Goal: Task Accomplishment & Management: Use online tool/utility

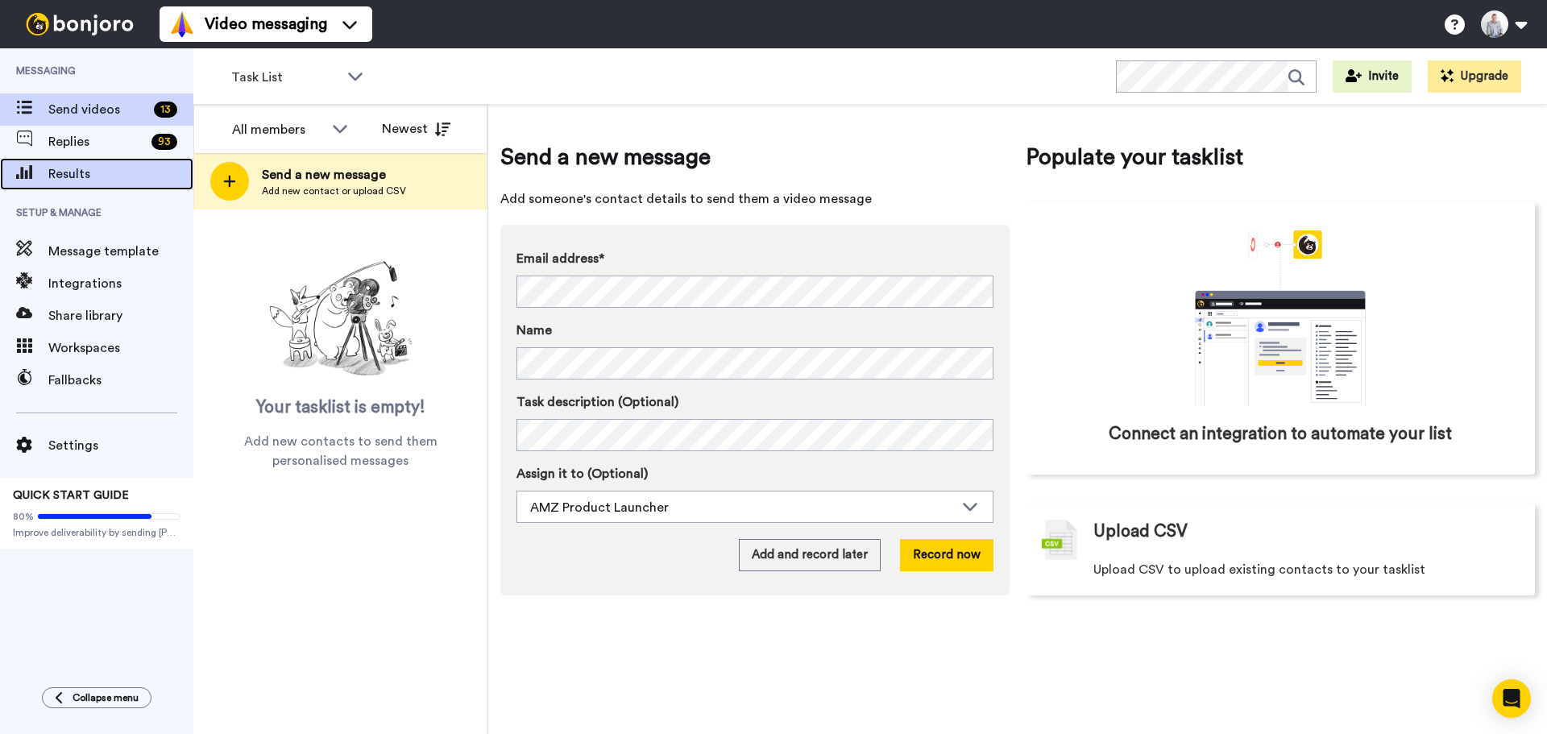
click at [95, 175] on span "Results" at bounding box center [120, 173] width 145 height 19
click at [74, 172] on span "Results" at bounding box center [120, 173] width 145 height 19
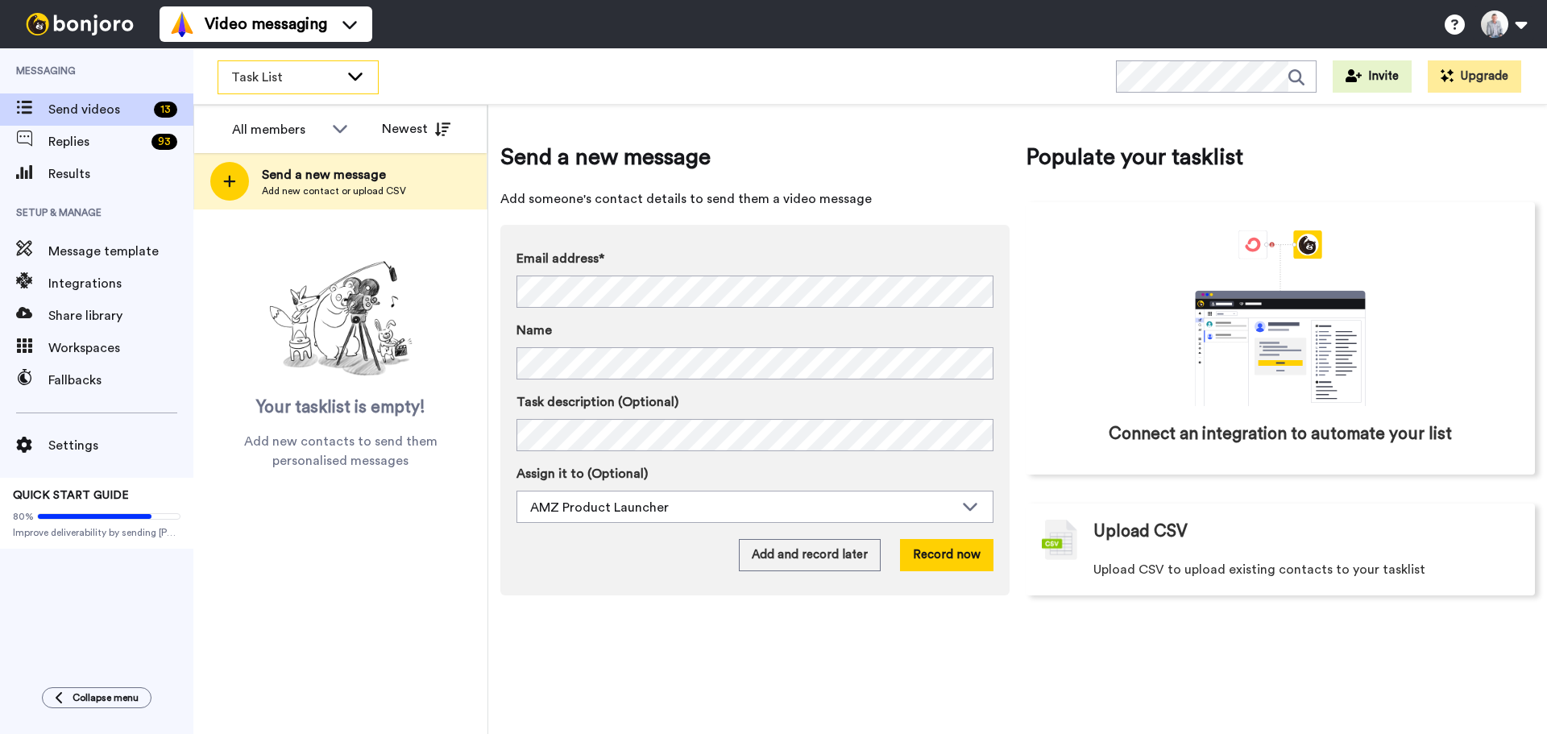
click at [358, 85] on div "Task List" at bounding box center [298, 77] width 160 height 32
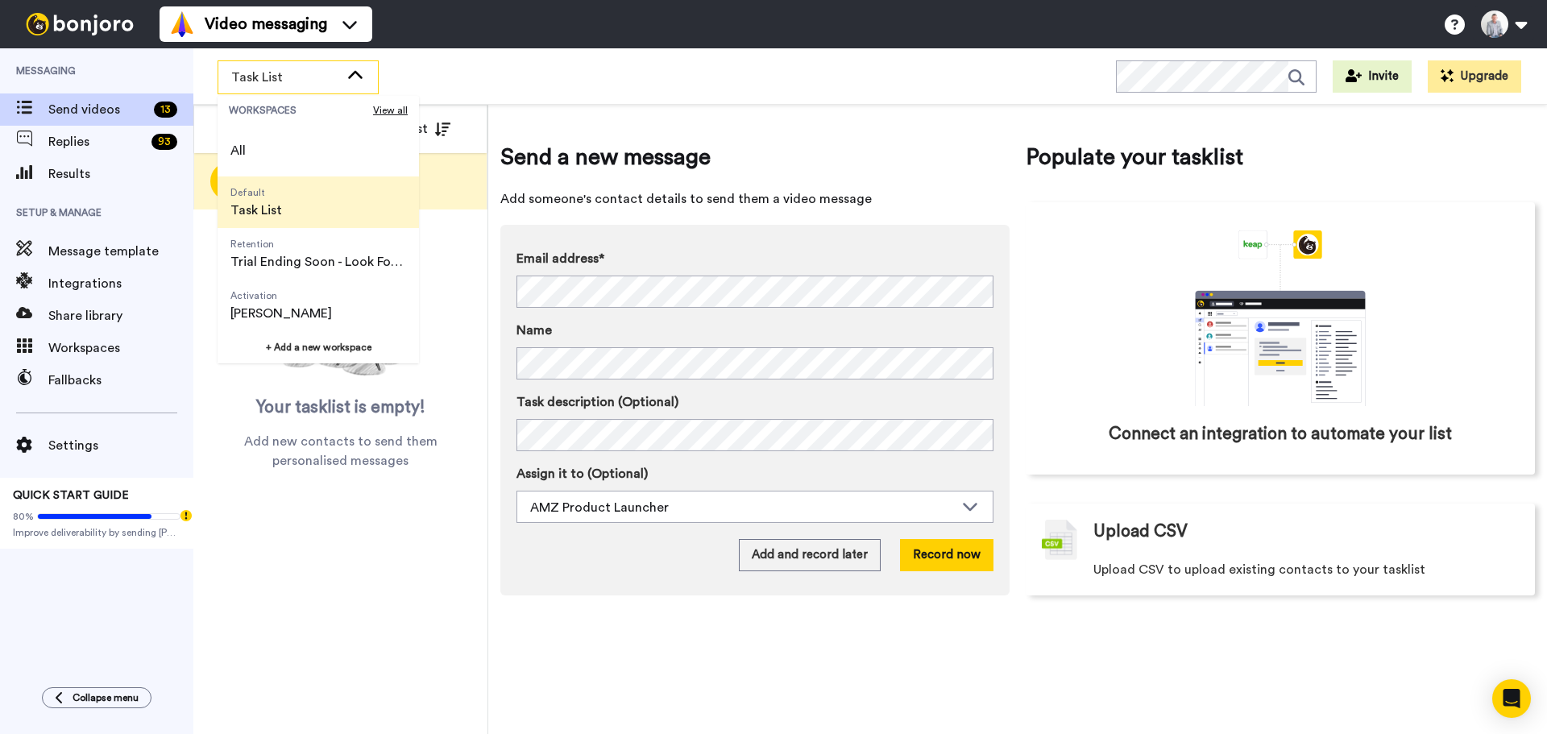
click at [309, 209] on li "Default Task List" at bounding box center [318, 202] width 201 height 52
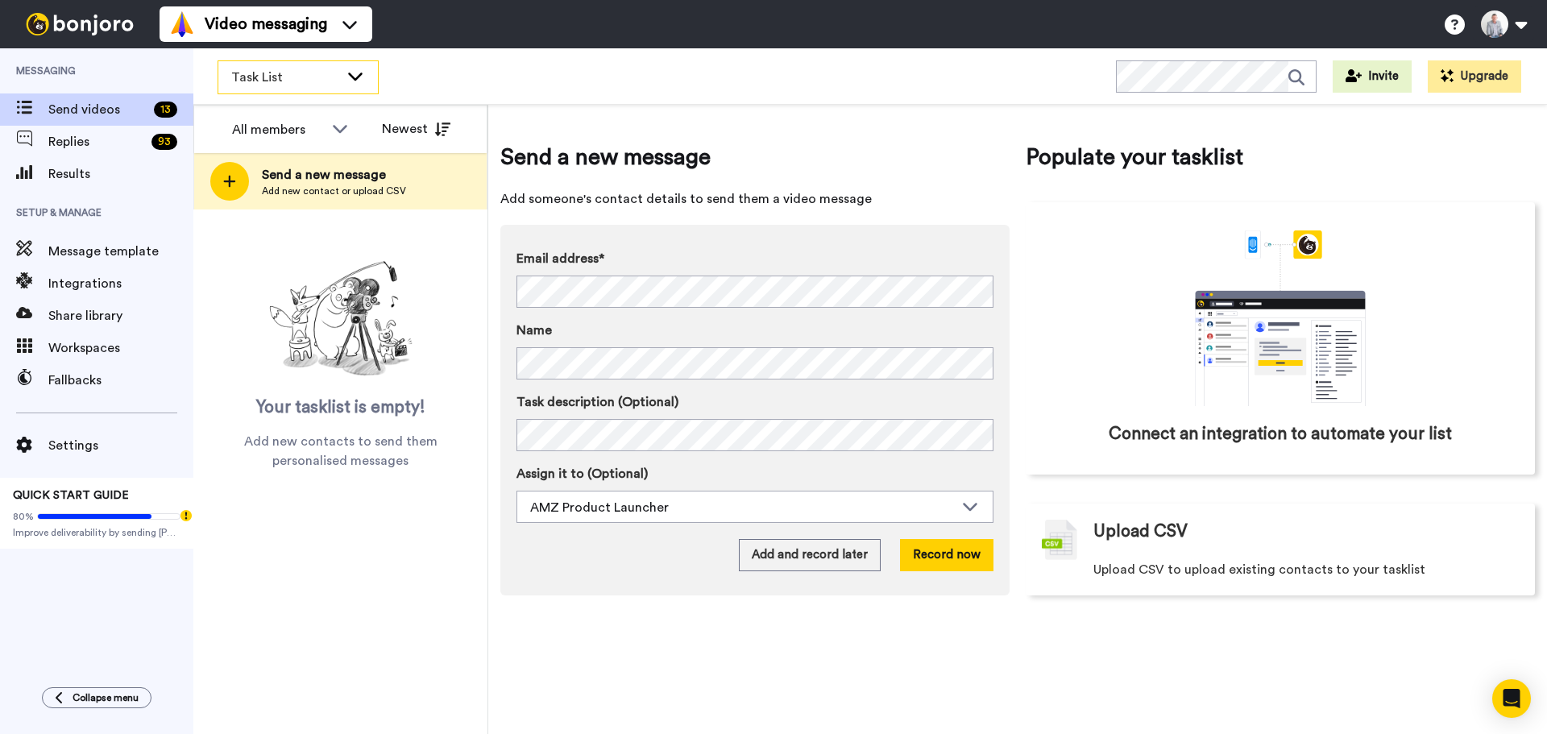
click at [358, 83] on icon at bounding box center [355, 76] width 19 height 16
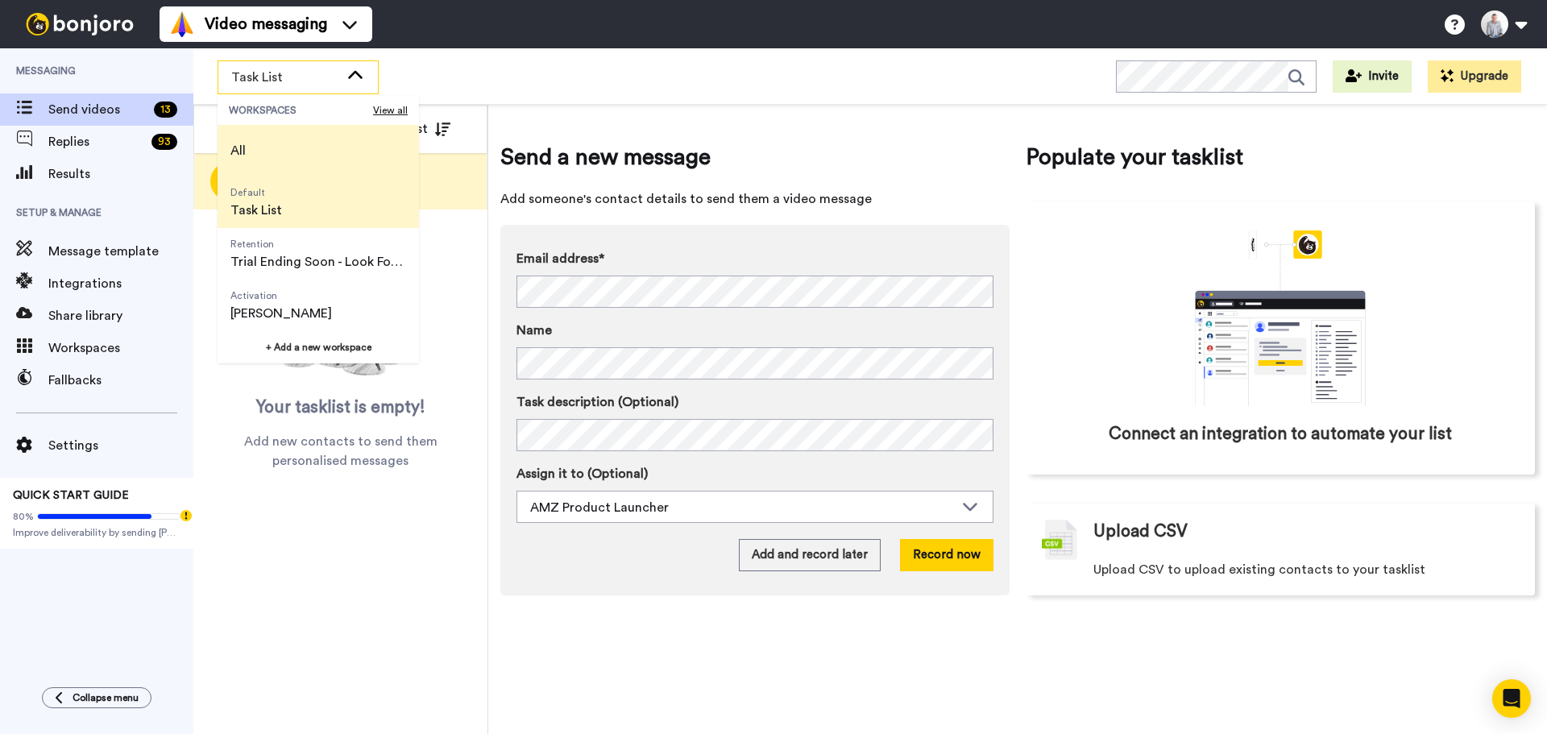
click at [308, 151] on li "All" at bounding box center [318, 151] width 201 height 52
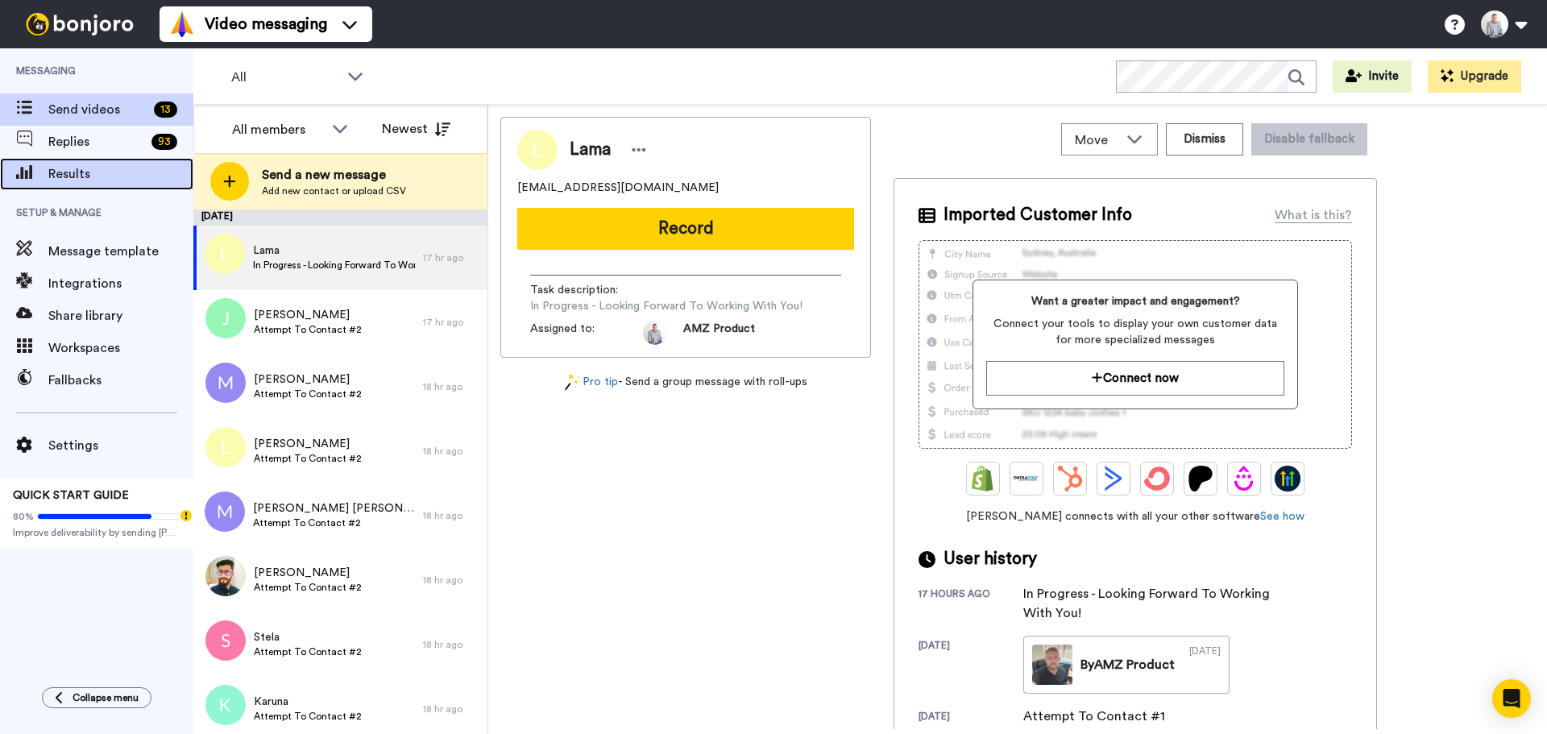
click at [68, 168] on span "Results" at bounding box center [120, 173] width 145 height 19
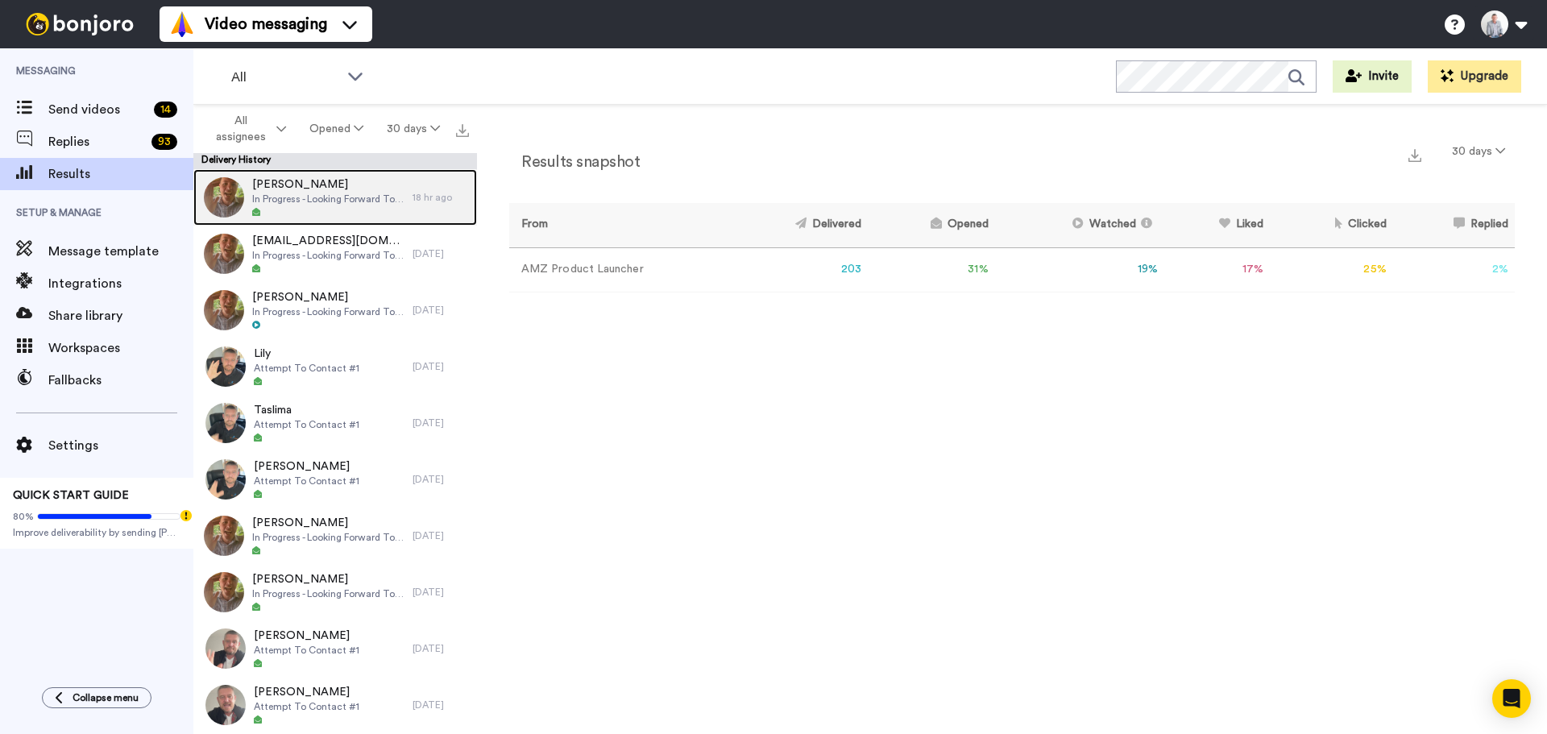
click at [330, 188] on span "Sam" at bounding box center [328, 184] width 152 height 16
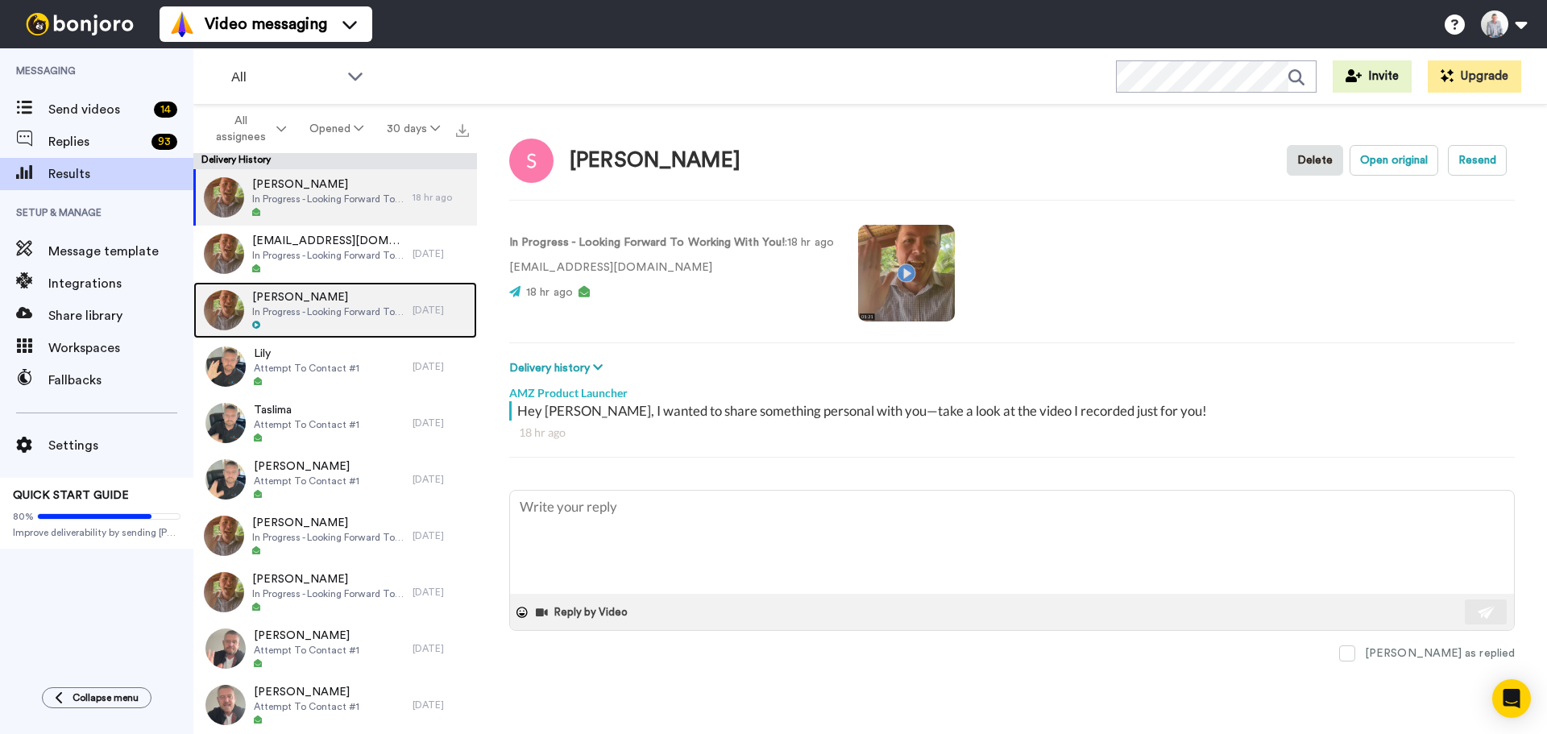
click at [324, 305] on span "In Progress - Looking Forward To Working With You!" at bounding box center [328, 311] width 152 height 13
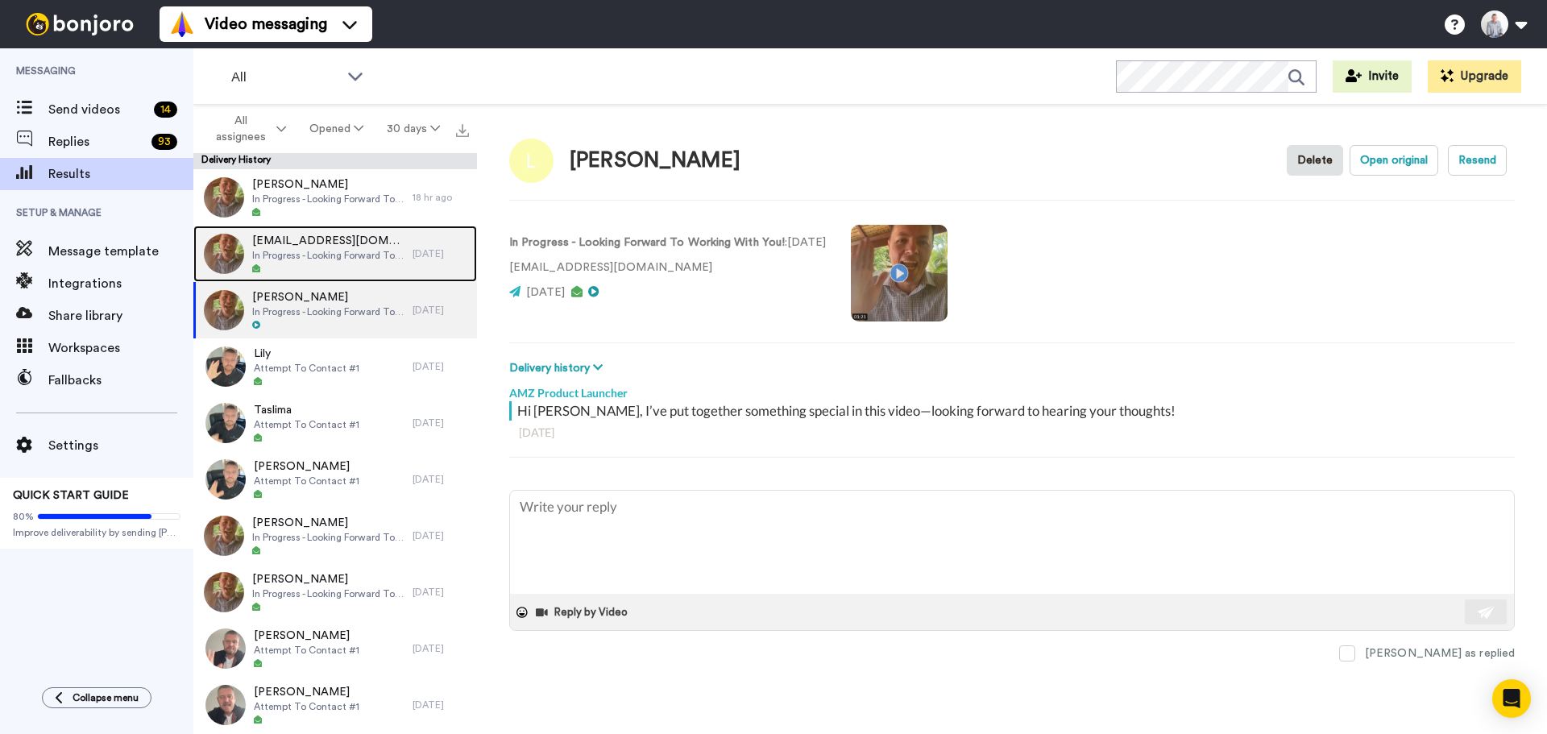
click at [355, 255] on span "In Progress - Looking Forward To Working With You!" at bounding box center [328, 255] width 152 height 13
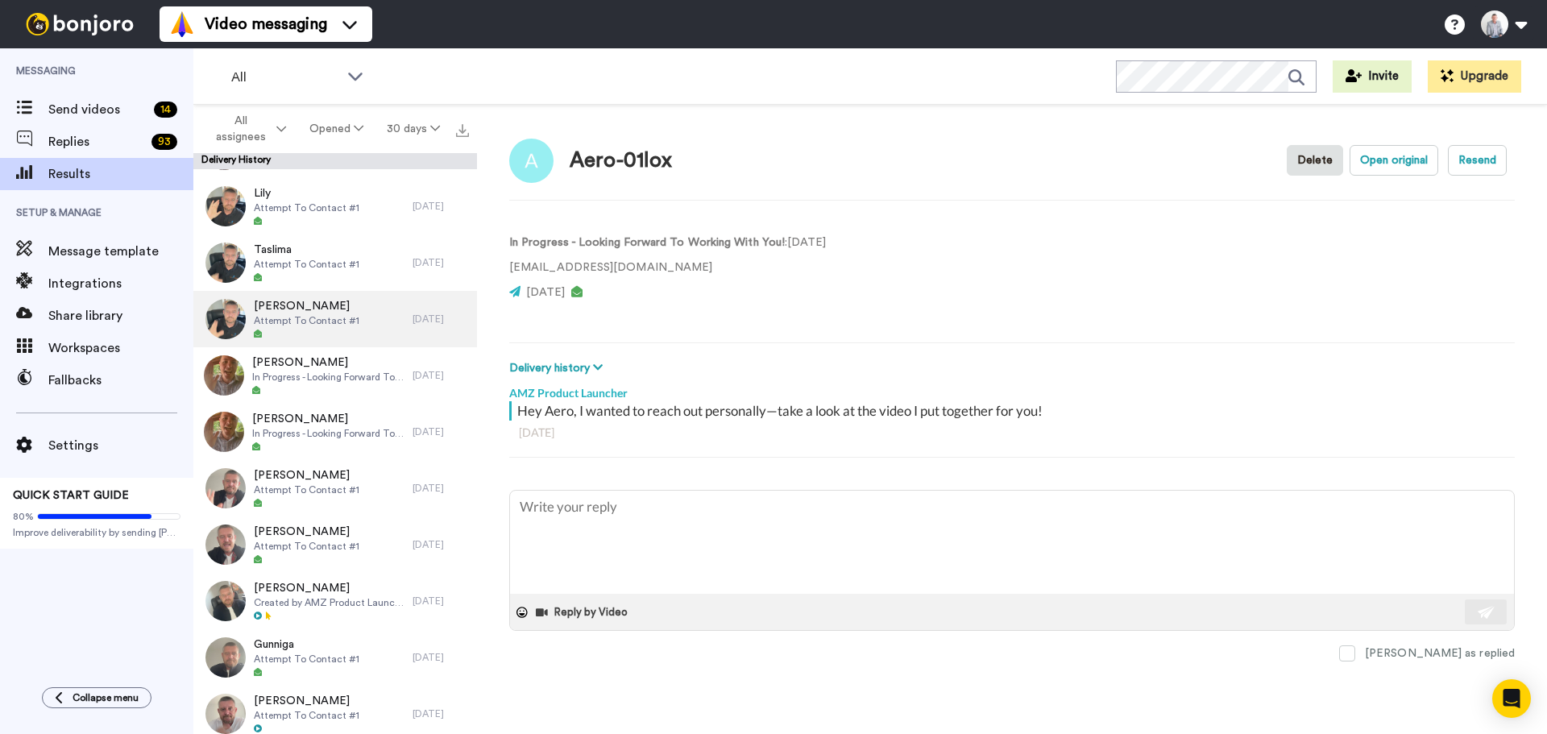
scroll to position [161, 0]
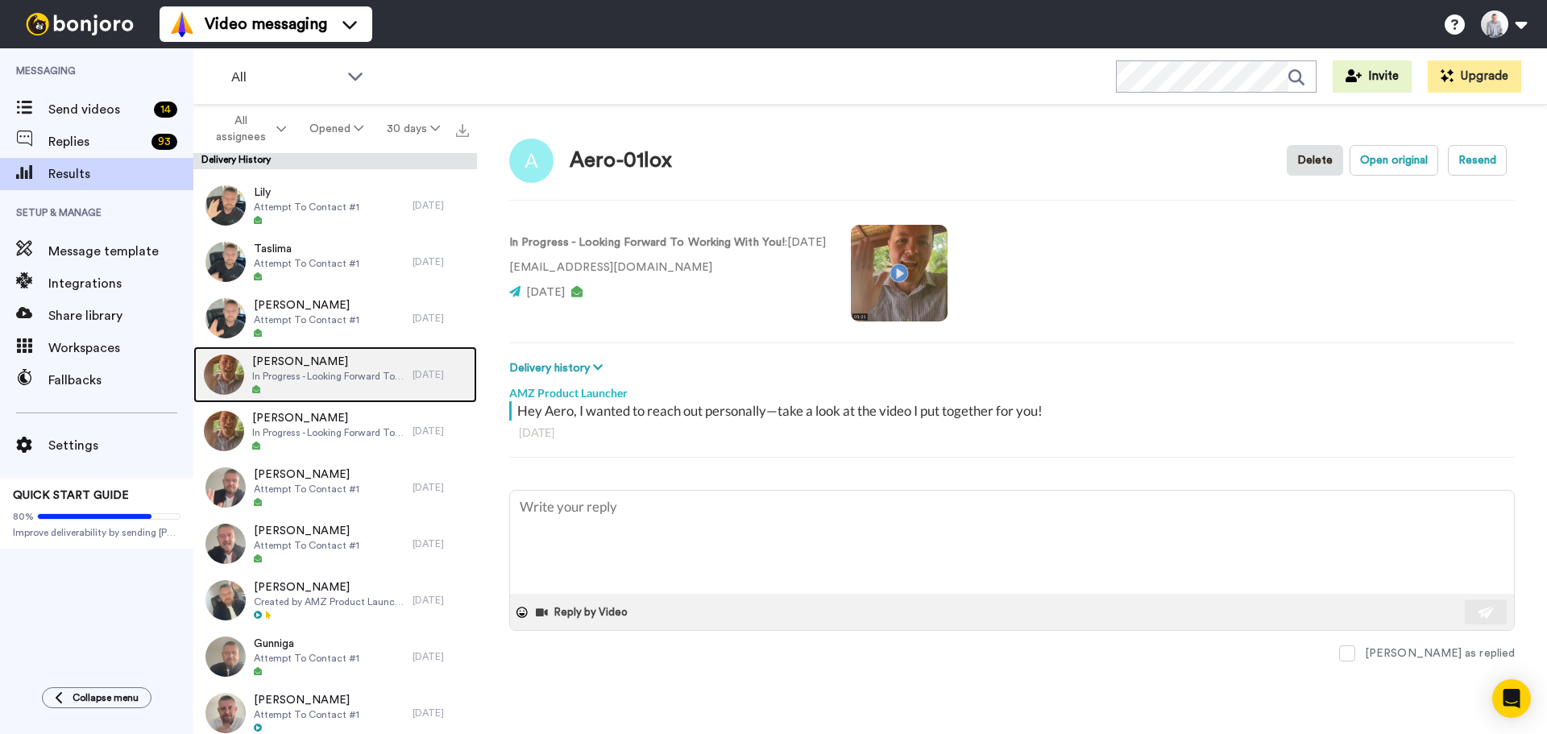
click at [321, 360] on span "Ali" at bounding box center [328, 362] width 152 height 16
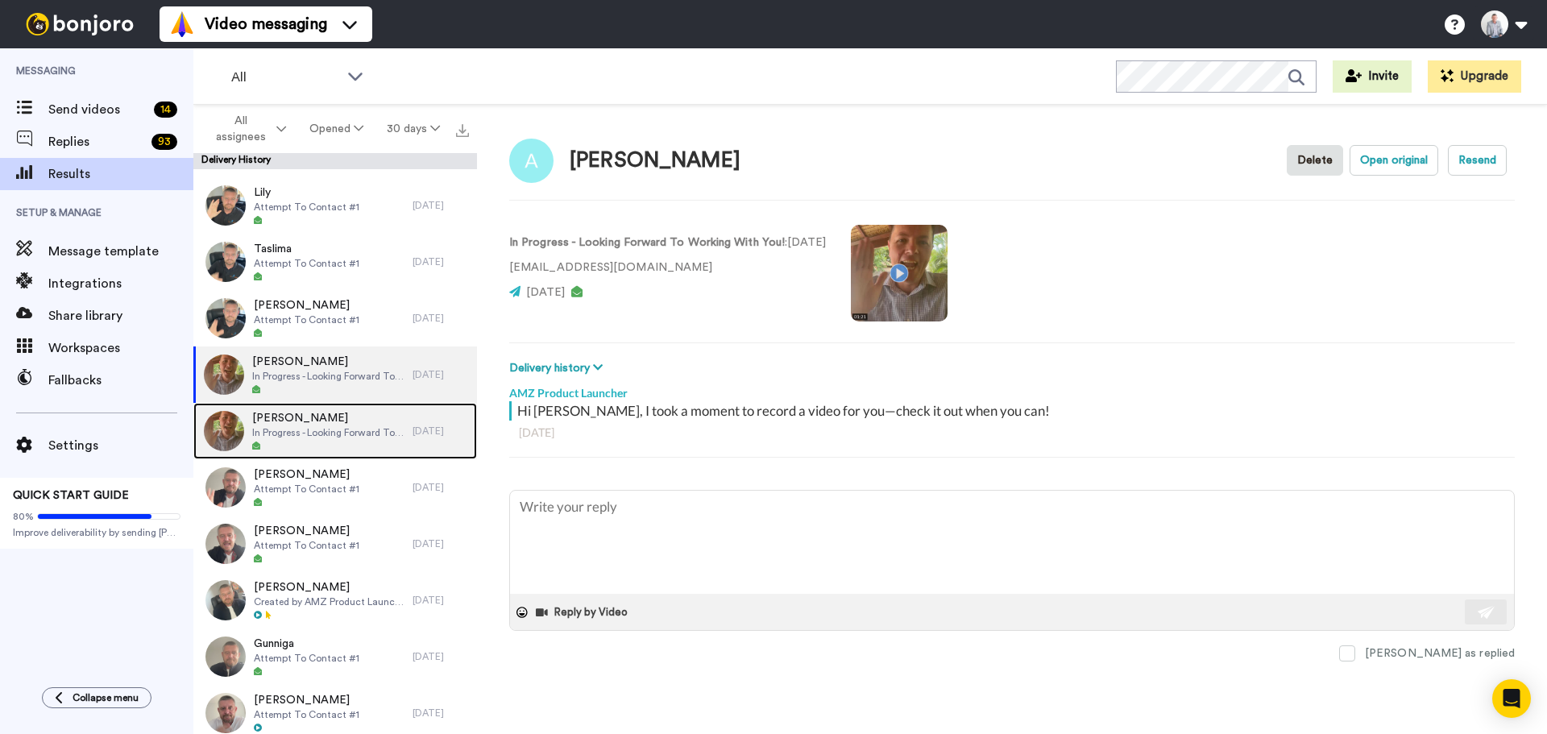
click at [321, 418] on span "Kevin" at bounding box center [328, 418] width 152 height 16
click at [364, 437] on span "In Progress - Looking Forward To Working With You!" at bounding box center [328, 432] width 152 height 13
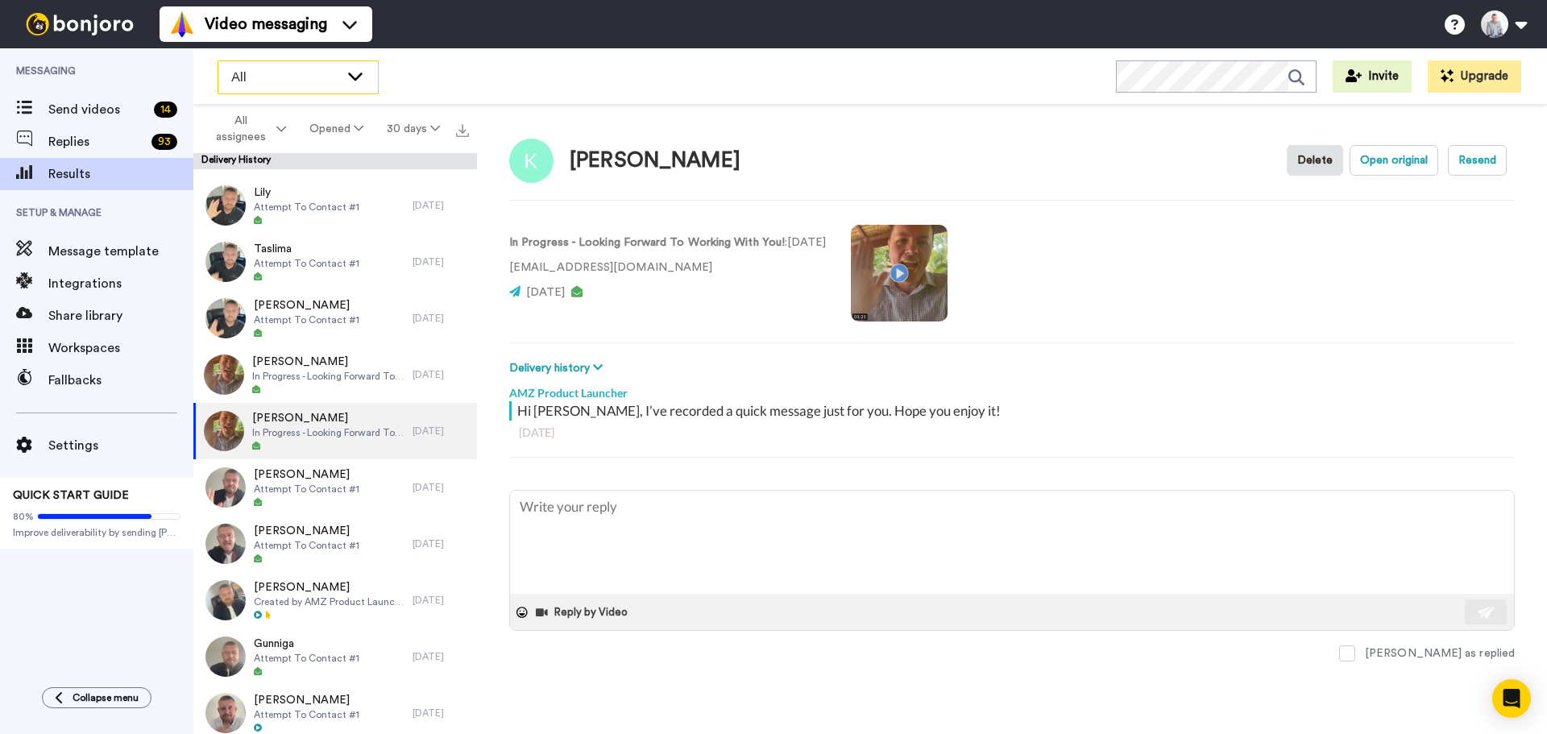
click at [362, 75] on icon at bounding box center [355, 76] width 19 height 16
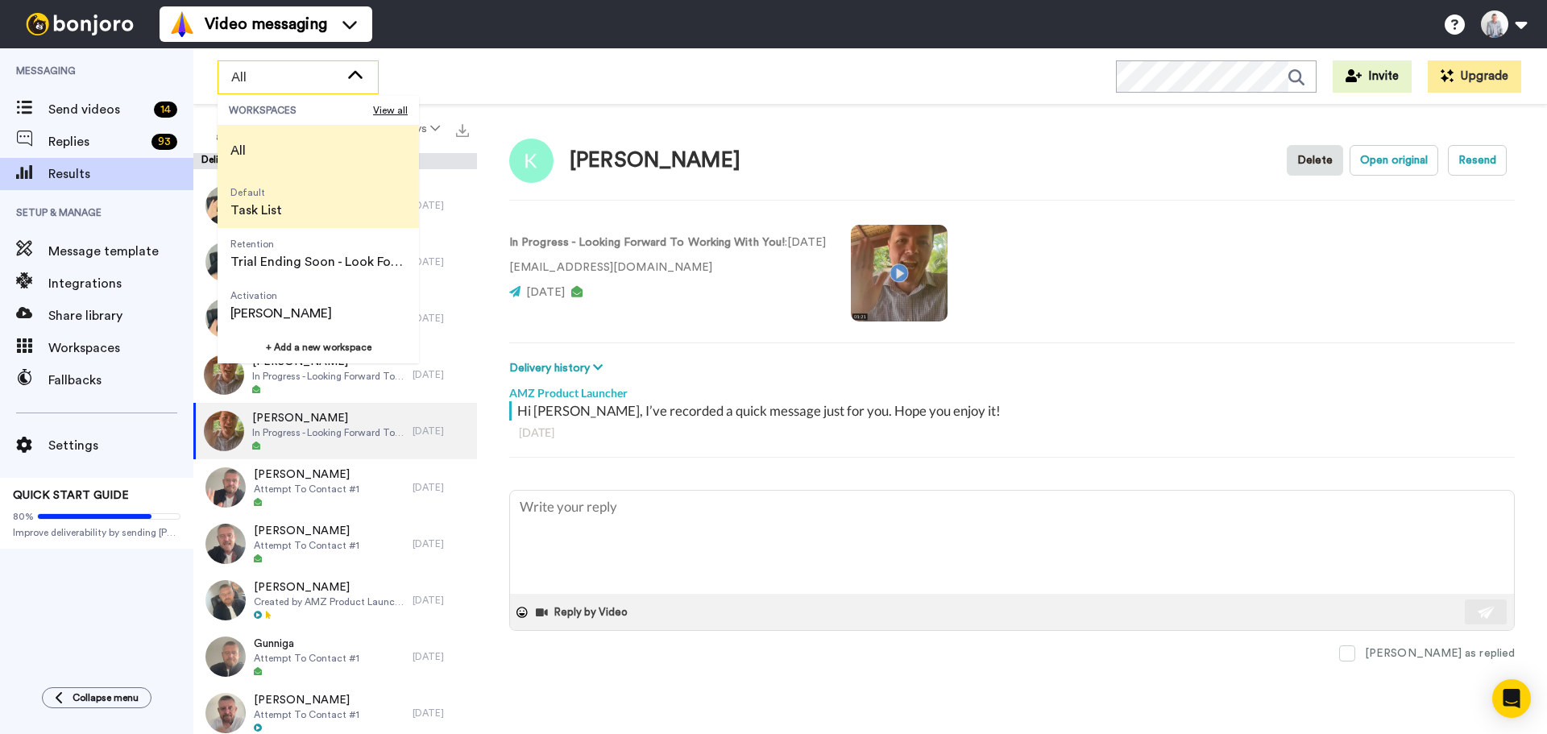
click at [310, 204] on li "Default Task List" at bounding box center [318, 202] width 201 height 52
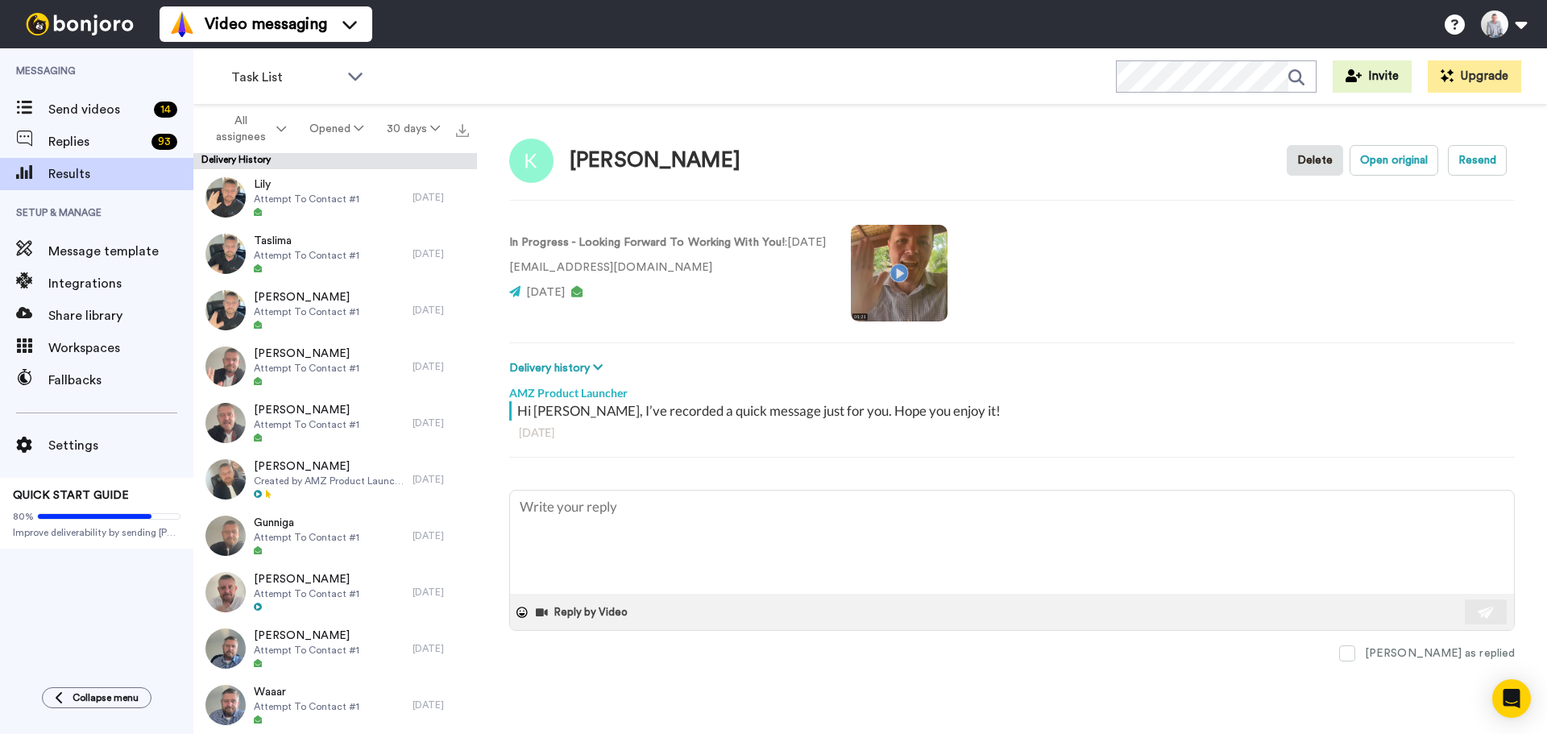
type textarea "x"
